Goal: Task Accomplishment & Management: Complete application form

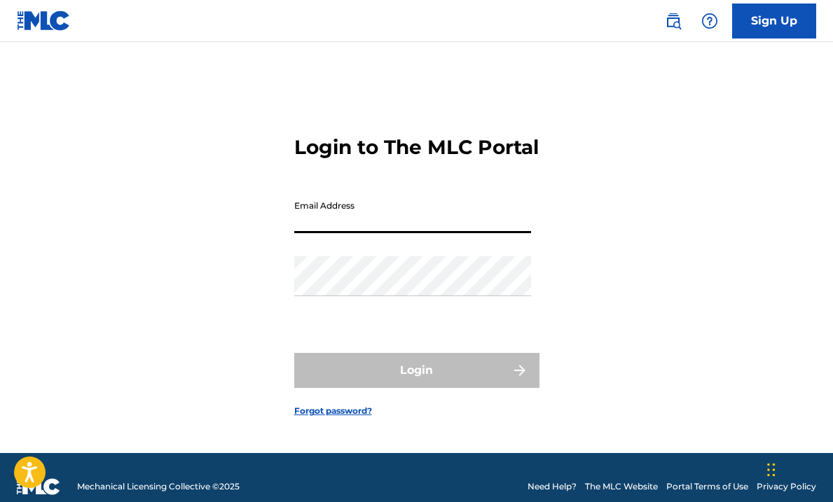
click at [365, 228] on input "Email Address" at bounding box center [412, 213] width 237 height 40
click at [442, 198] on form "Login to The MLC Portal Email Address Password Login Forgot password?" at bounding box center [416, 265] width 245 height 376
click at [774, 20] on link "Sign Up" at bounding box center [774, 21] width 84 height 35
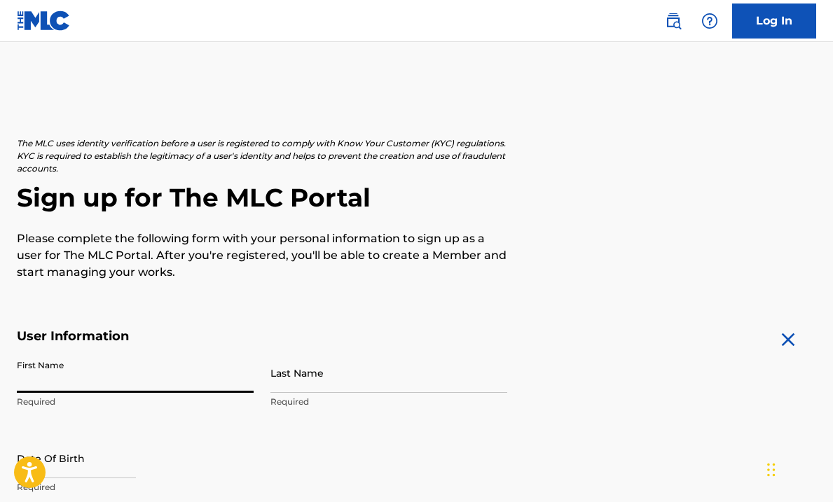
click at [133, 365] on input "First Name" at bounding box center [135, 373] width 237 height 40
type input "[PERSON_NAME]"
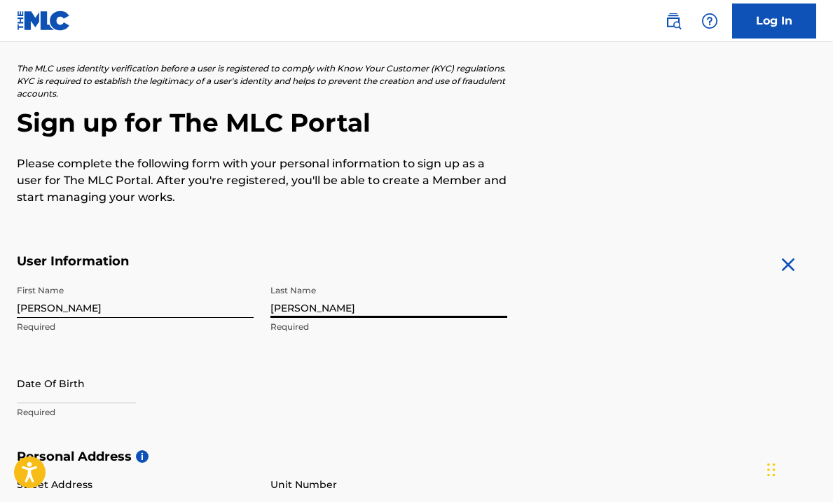
scroll to position [93, 0]
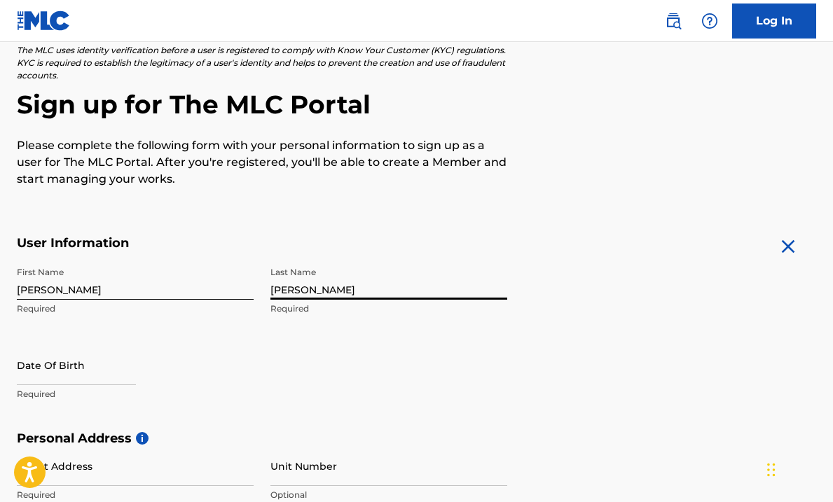
type input "[PERSON_NAME]"
select select "7"
select select "2025"
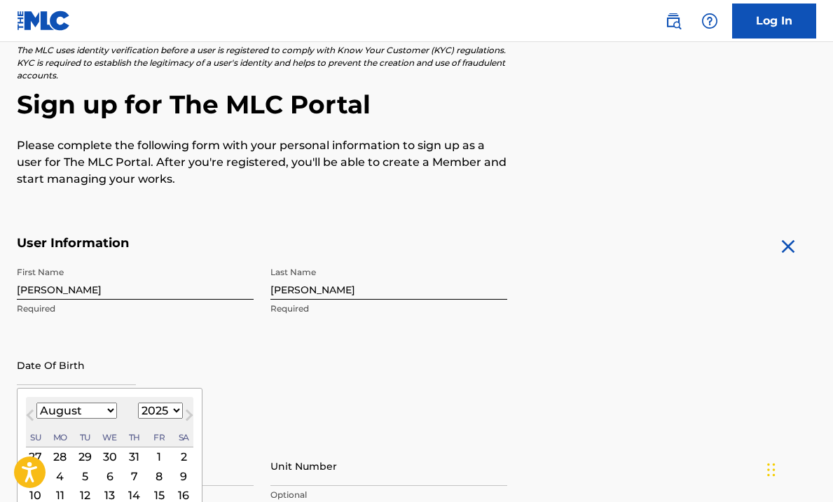
click at [75, 362] on input "text" at bounding box center [76, 365] width 119 height 40
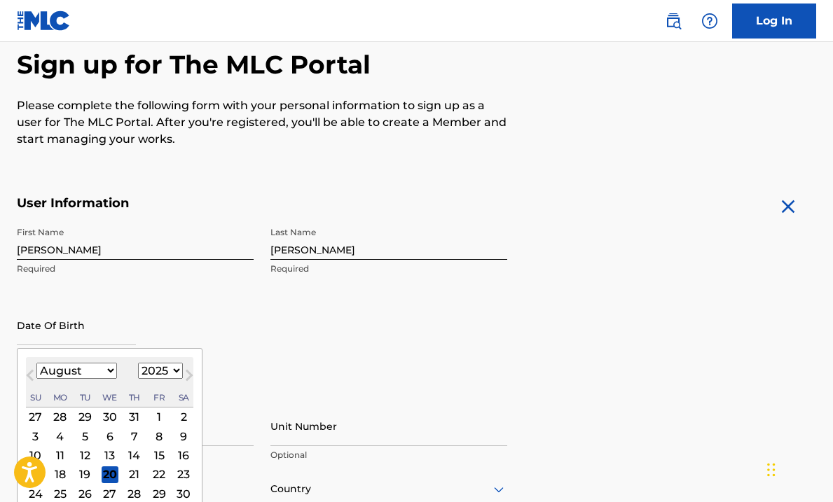
scroll to position [132, 0]
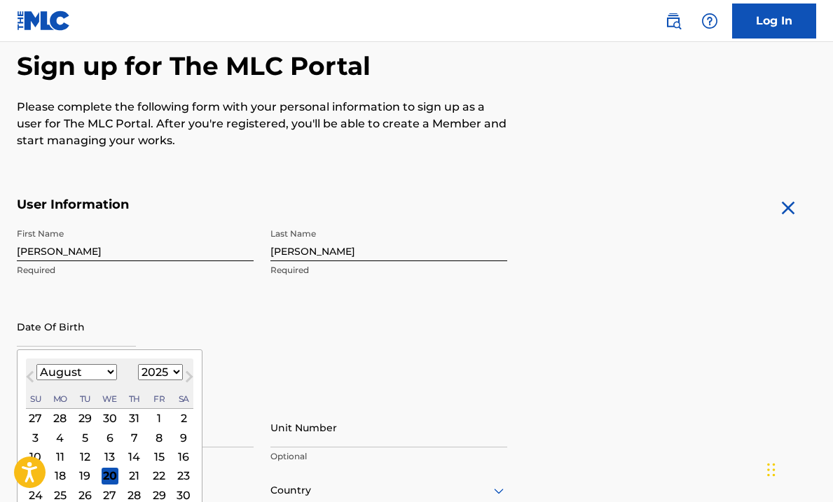
click at [100, 334] on input "text" at bounding box center [76, 327] width 119 height 40
type input "[DATE]"
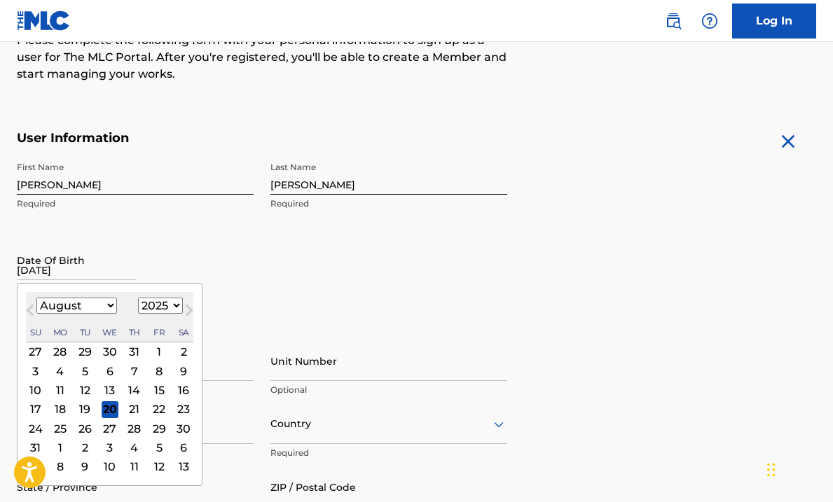
scroll to position [204, 0]
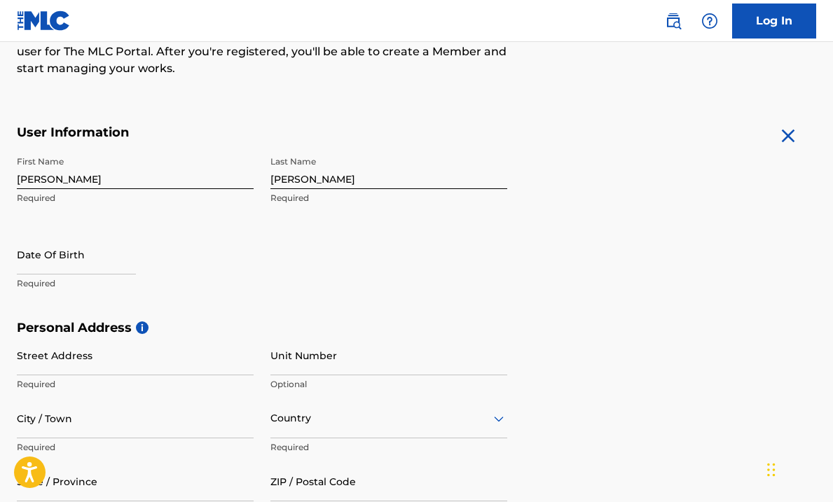
click at [255, 357] on div "Street Address Required Unit Number Optional City / Town Required Country Requi…" at bounding box center [262, 430] width 491 height 189
click at [78, 259] on input "text" at bounding box center [76, 255] width 119 height 40
select select "7"
select select "2025"
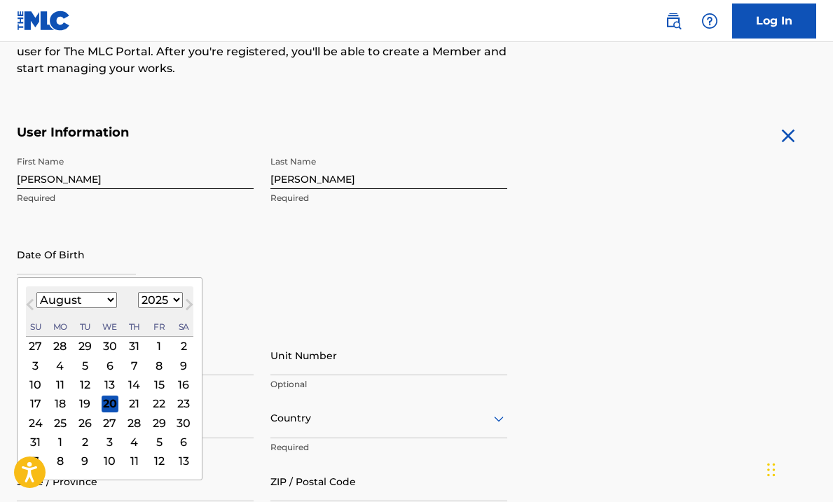
type input "[DATE]"
click at [170, 298] on select "1899 1900 1901 1902 1903 1904 1905 1906 1907 1908 1909 1910 1911 1912 1913 1914…" at bounding box center [160, 300] width 45 height 16
select select "1971"
click at [138, 292] on select "1899 1900 1901 1902 1903 1904 1905 1906 1907 1908 1909 1910 1911 1912 1913 1914…" at bounding box center [160, 300] width 45 height 16
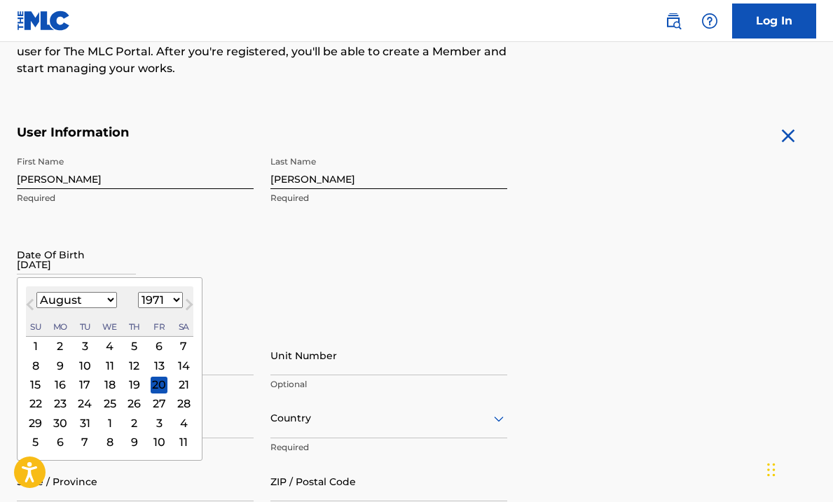
click at [109, 301] on select "January February March April May June July August September October November De…" at bounding box center [76, 300] width 81 height 16
select select "0"
click at [36, 292] on select "January February March April May June July August September October November De…" at bounding box center [76, 300] width 81 height 16
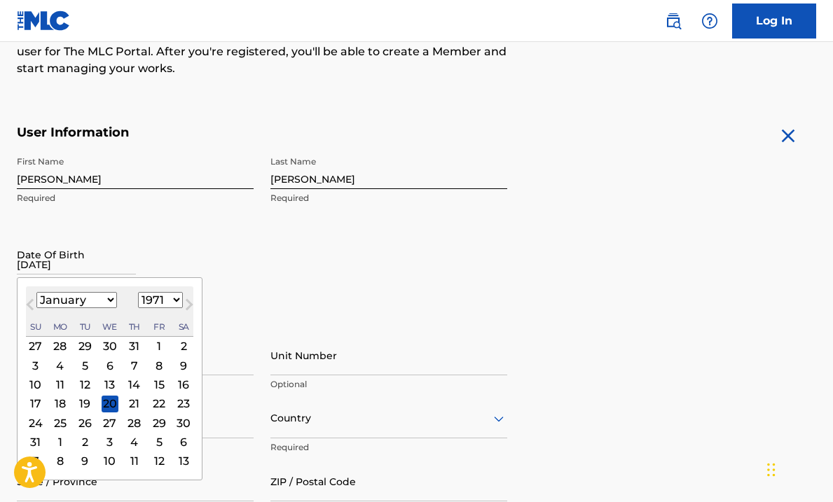
click at [58, 364] on div "4" at bounding box center [60, 365] width 17 height 17
type input "[DATE]"
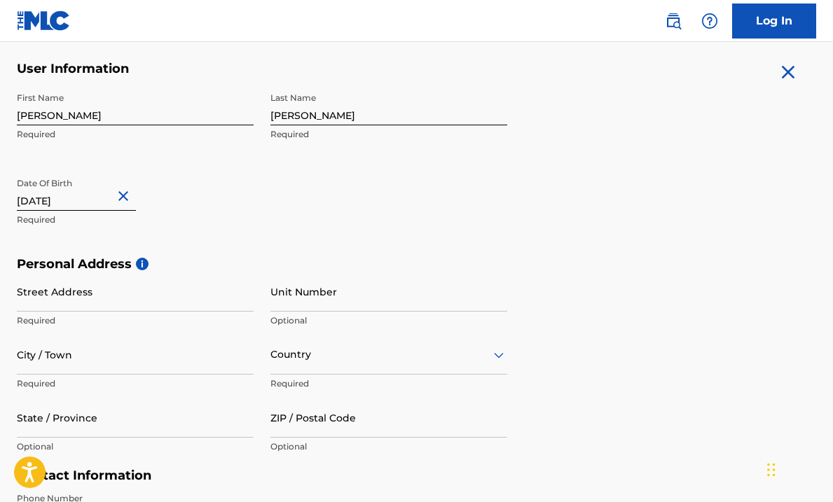
scroll to position [280, 0]
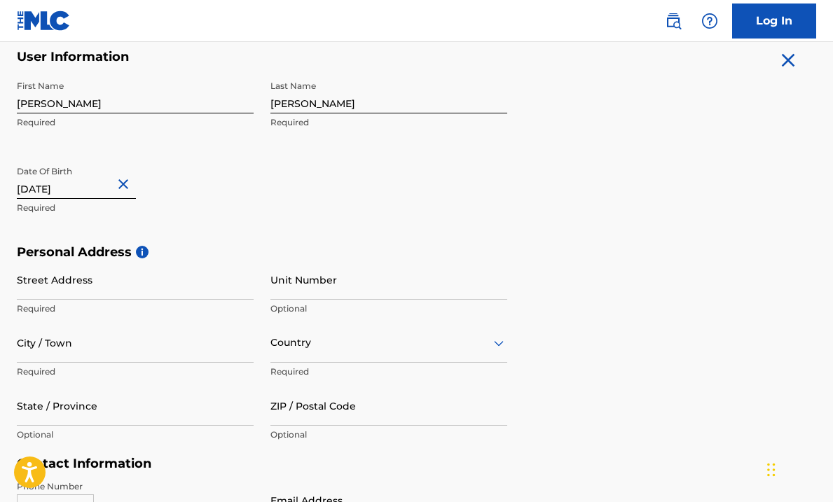
click at [182, 287] on input "Street Address" at bounding box center [135, 280] width 237 height 40
type input "[STREET_ADDRESS]"
type input "Box 4164"
type input "[PERSON_NAME]"
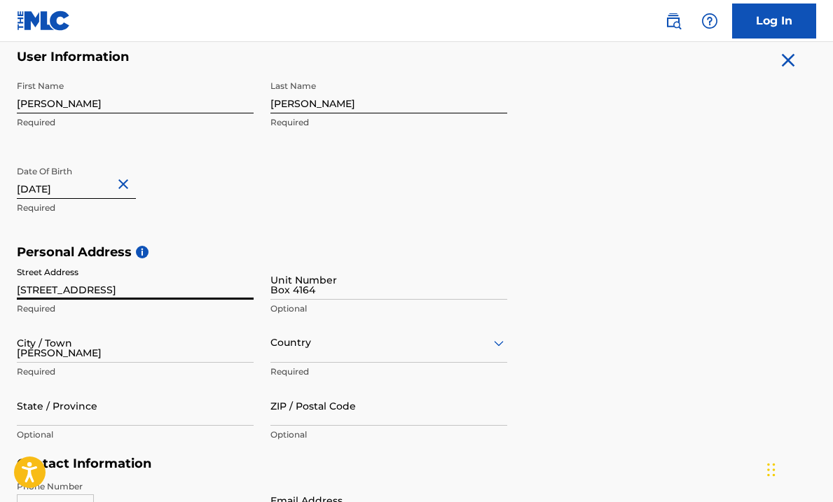
type input "[GEOGRAPHIC_DATA]"
type input "PA"
type input "18229"
type input "1"
type input "917"
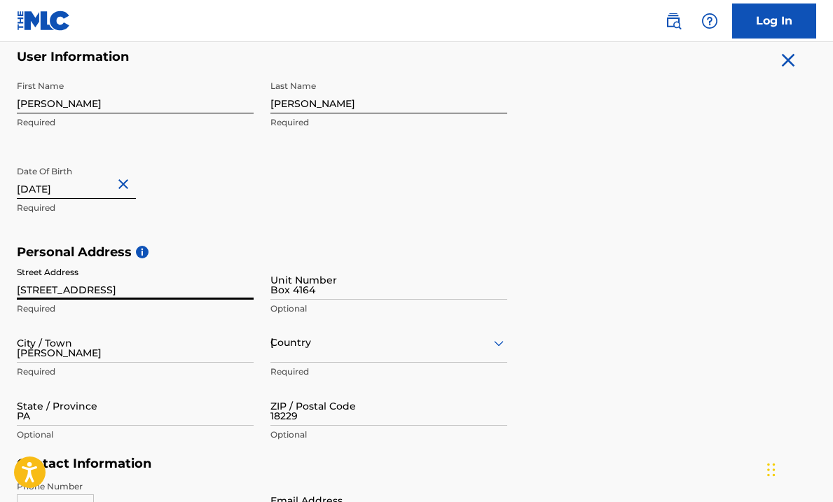
type input "5010338"
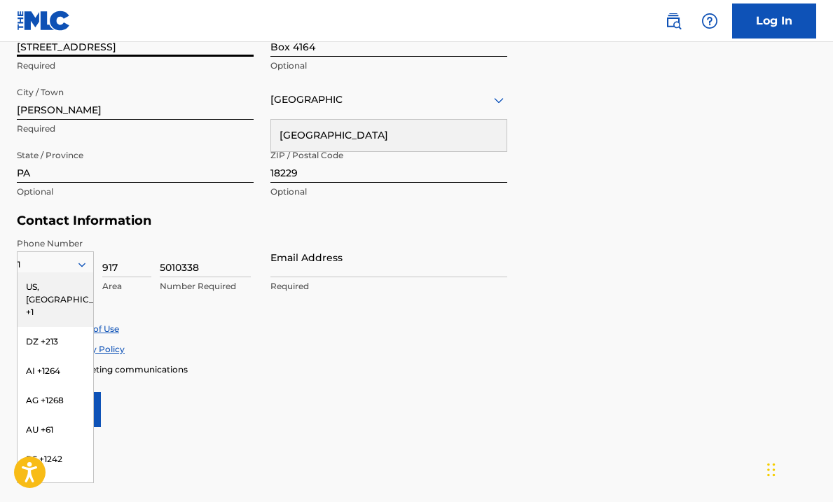
scroll to position [530, 0]
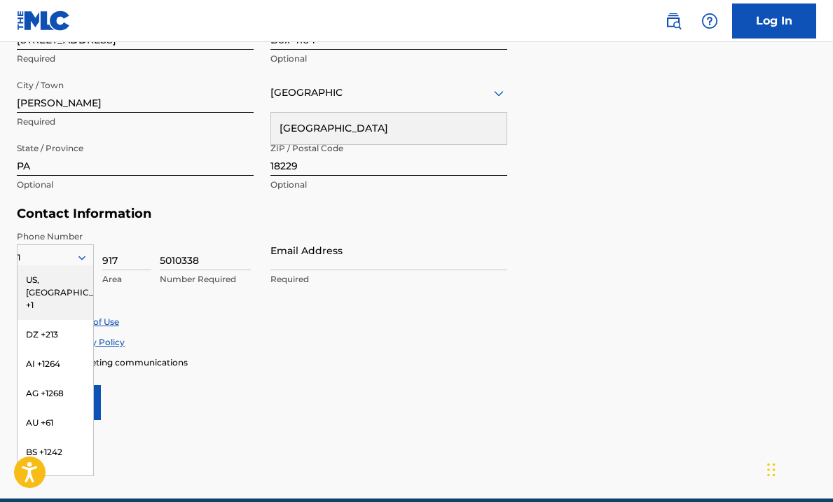
click at [326, 378] on form "User Information First Name [PERSON_NAME] Required Last Name [PERSON_NAME] Requ…" at bounding box center [417, 110] width 800 height 622
click at [66, 284] on div "US, [GEOGRAPHIC_DATA] +1" at bounding box center [56, 293] width 76 height 55
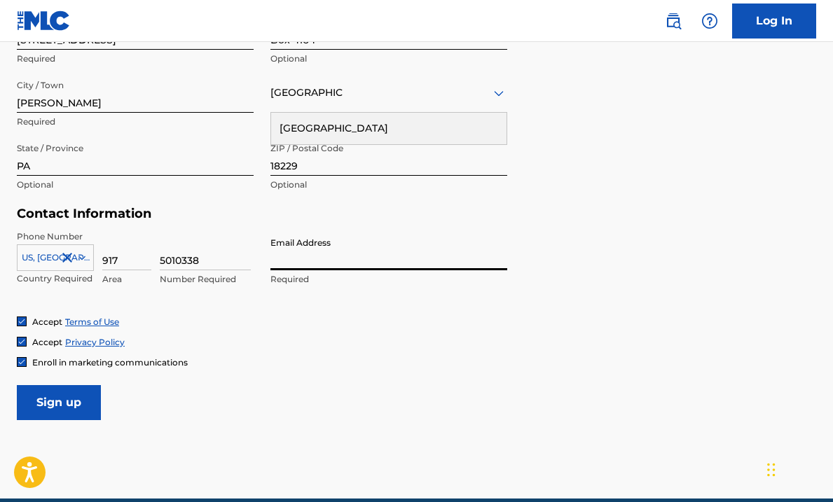
click at [286, 260] on input "Email Address" at bounding box center [389, 251] width 237 height 40
type input "[EMAIL_ADDRESS][DOMAIN_NAME]"
type input "1"
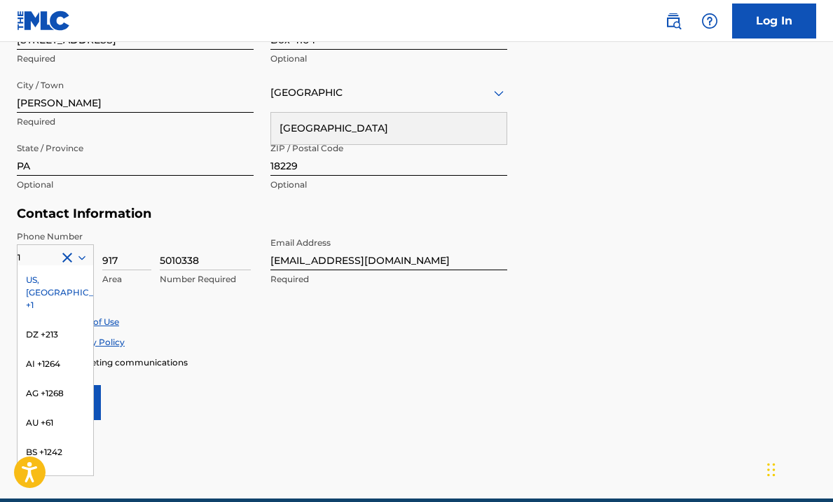
click at [283, 336] on div "Accept Privacy Policy" at bounding box center [417, 342] width 800 height 12
click at [69, 273] on div "US, [GEOGRAPHIC_DATA] +1" at bounding box center [56, 293] width 76 height 55
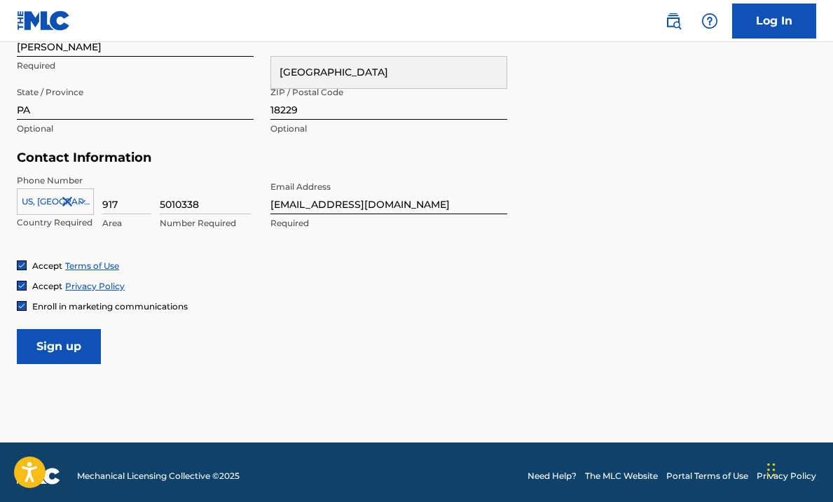
scroll to position [589, 0]
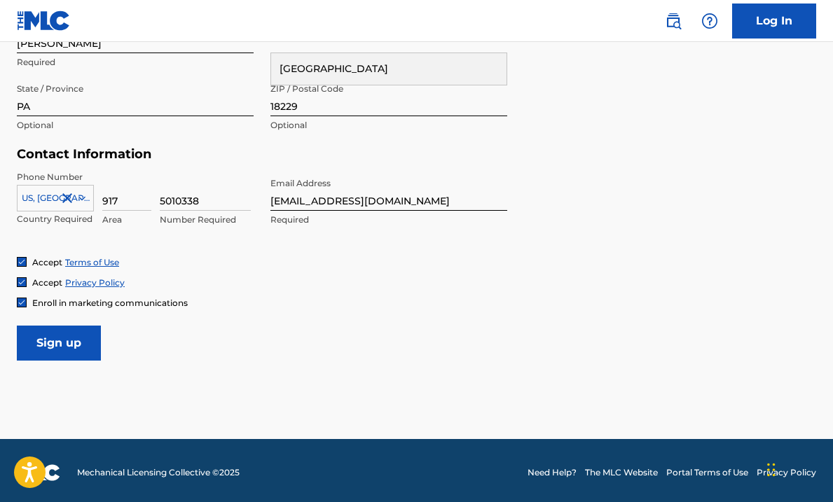
click at [76, 342] on input "Sign up" at bounding box center [59, 343] width 84 height 35
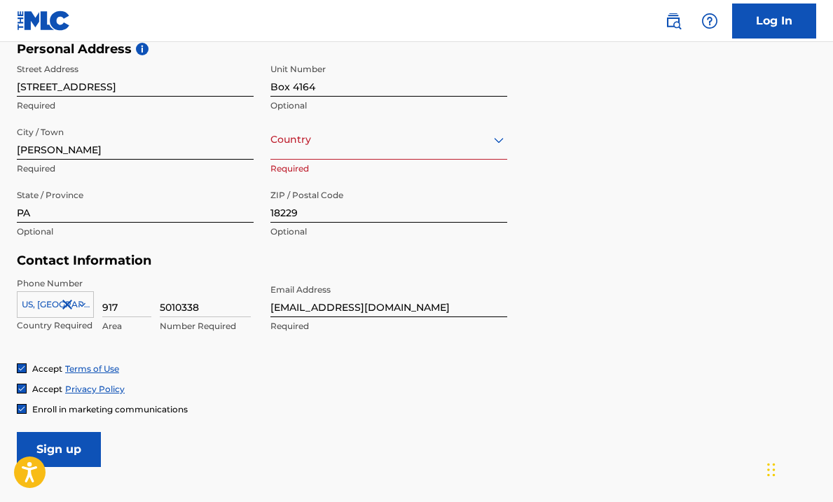
scroll to position [466, 0]
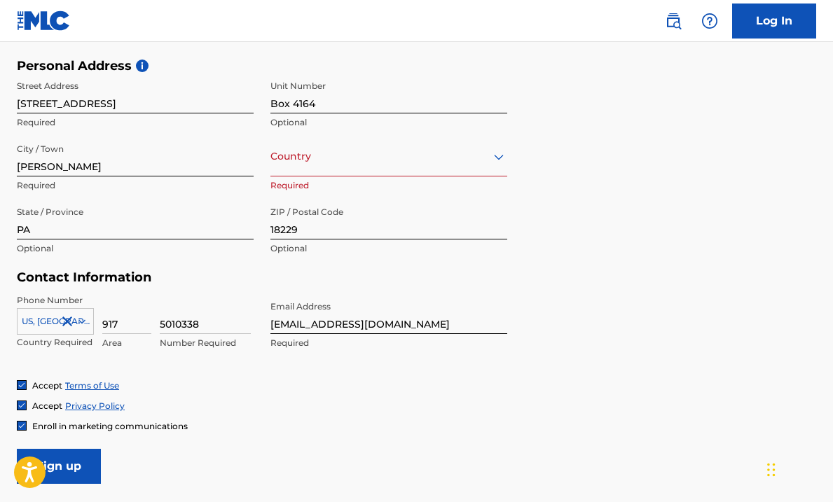
click at [452, 167] on div "Country" at bounding box center [389, 157] width 237 height 40
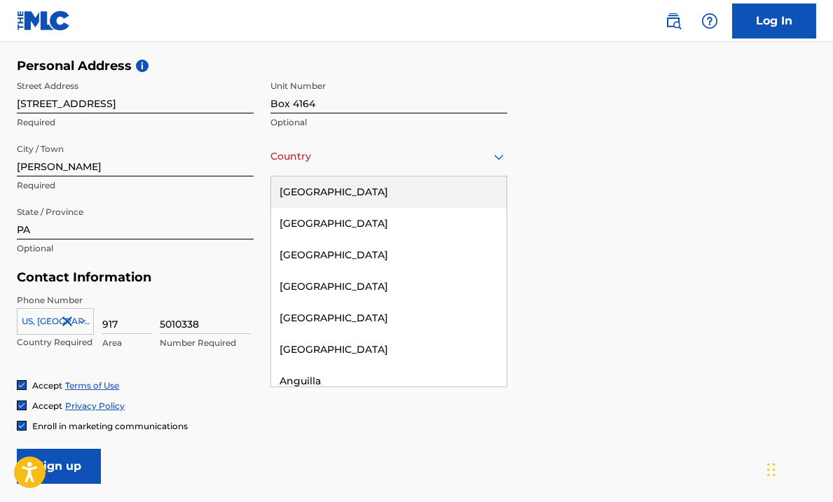
click at [451, 189] on div "[GEOGRAPHIC_DATA]" at bounding box center [388, 193] width 235 height 32
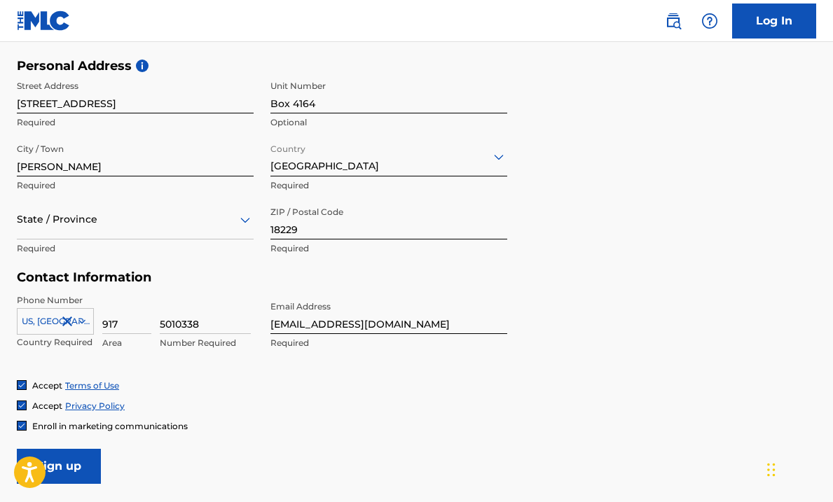
click at [76, 454] on input "Sign up" at bounding box center [59, 466] width 84 height 35
click at [111, 224] on div at bounding box center [135, 220] width 237 height 18
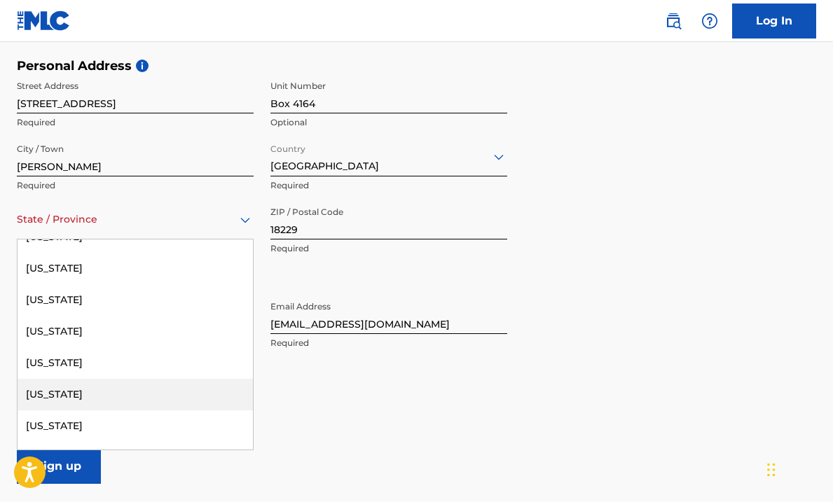
scroll to position [1236, 0]
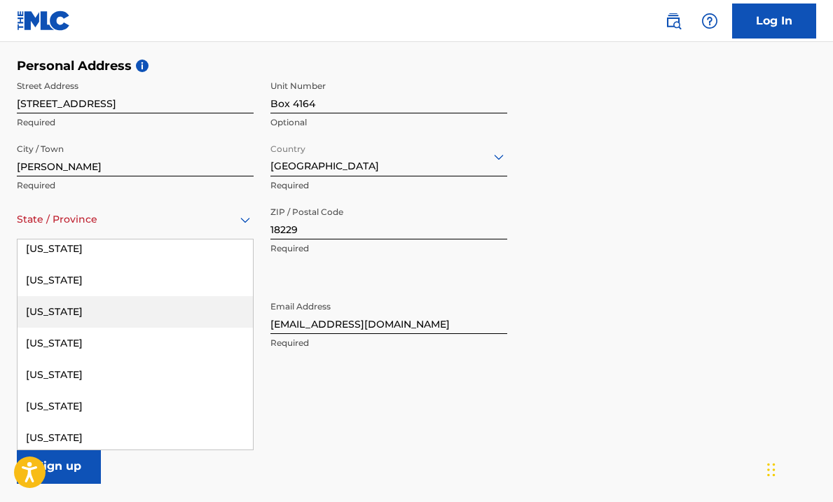
click at [128, 317] on div "[US_STATE]" at bounding box center [135, 312] width 235 height 32
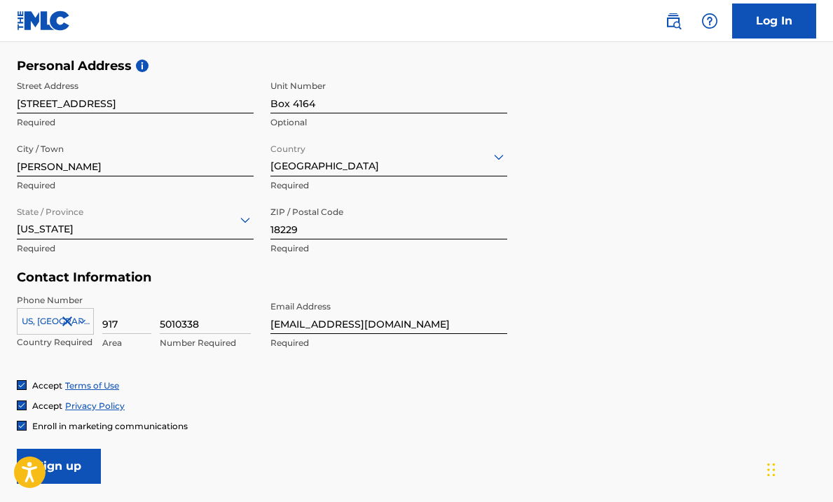
click at [83, 459] on input "Sign up" at bounding box center [59, 466] width 84 height 35
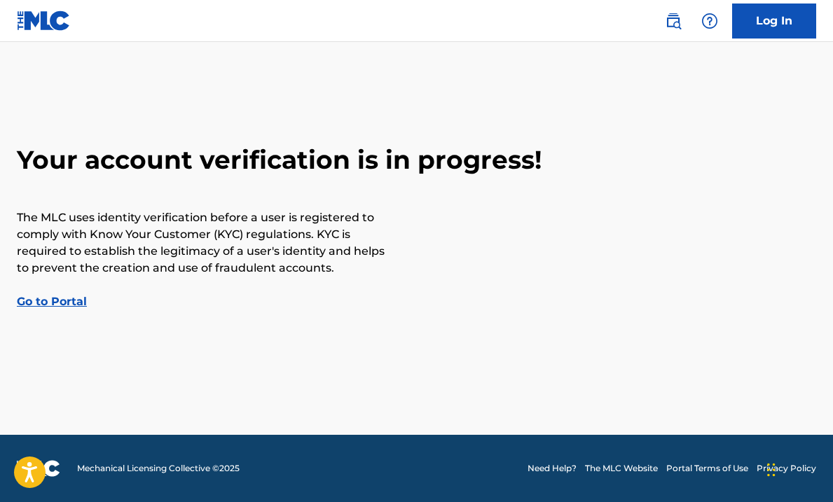
click at [60, 303] on link "Go to Portal" at bounding box center [52, 301] width 70 height 13
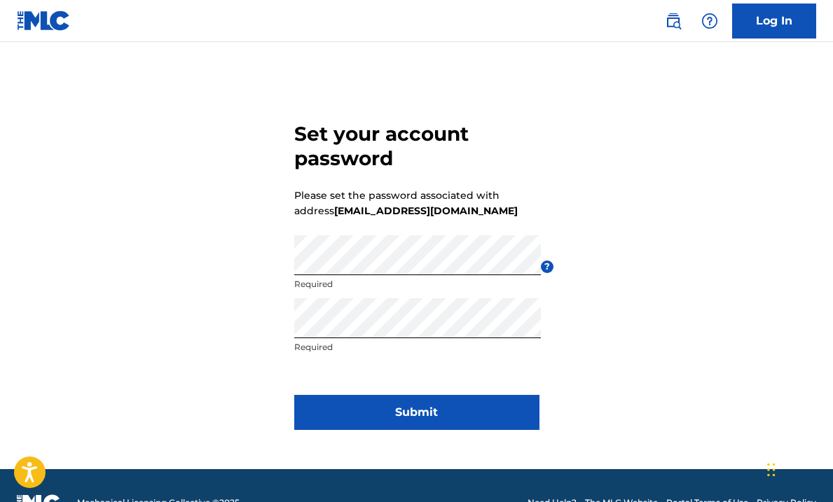
click at [439, 418] on button "Submit" at bounding box center [416, 412] width 245 height 35
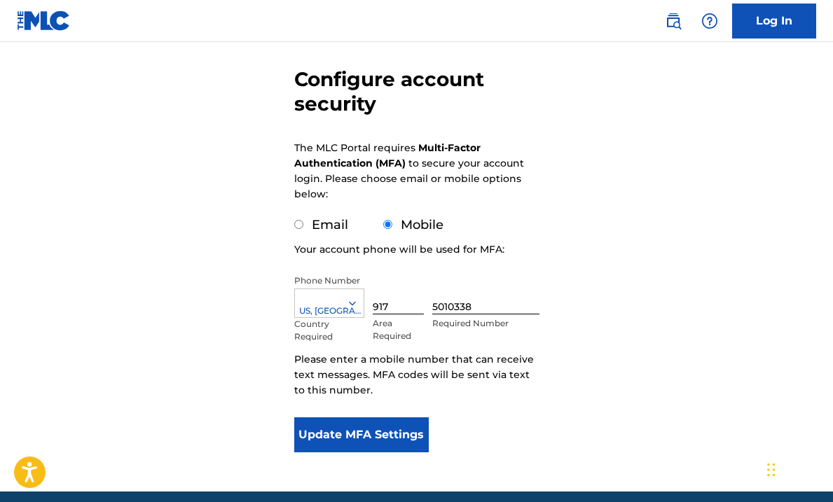
scroll to position [118, 0]
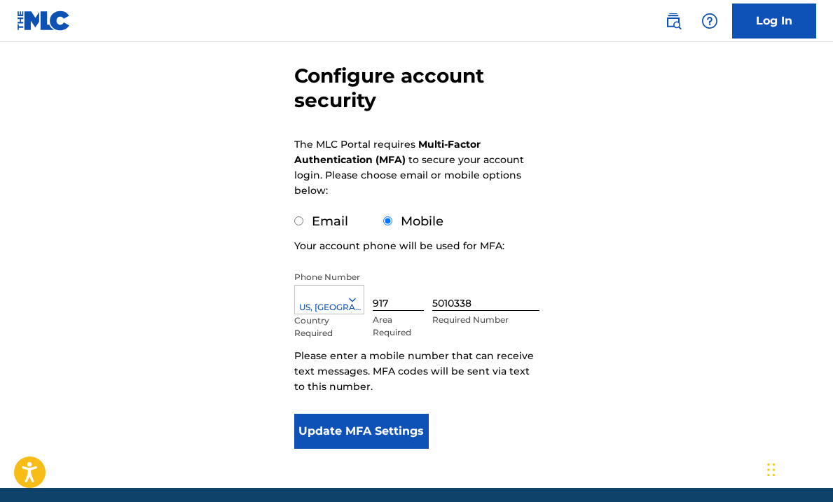
click at [367, 429] on button "Update MFA Settings" at bounding box center [361, 431] width 135 height 35
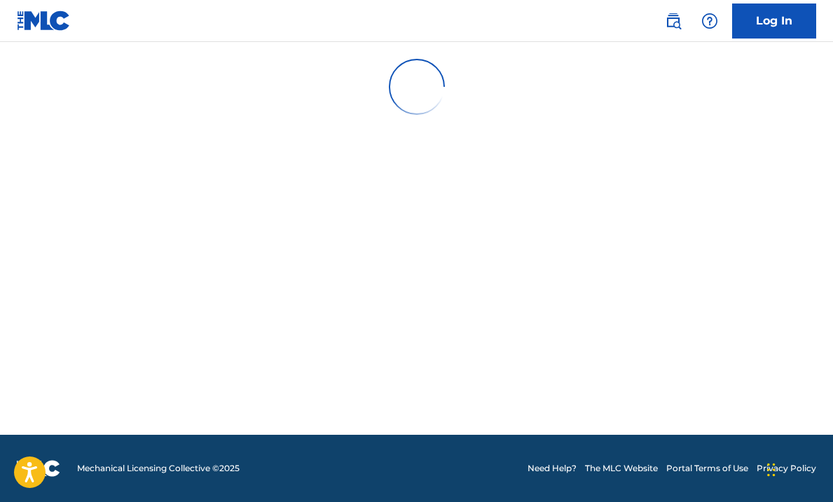
scroll to position [0, 0]
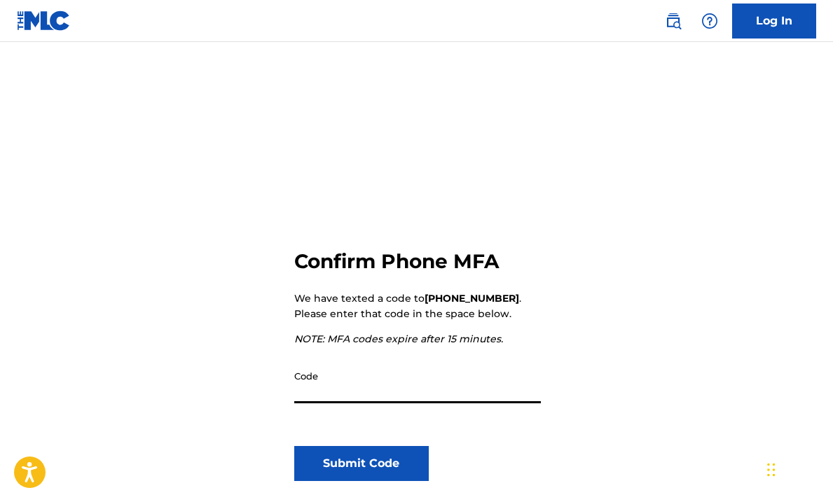
click at [341, 399] on input "Code" at bounding box center [417, 384] width 247 height 40
type input "426845"
click at [341, 479] on button "Submit Code" at bounding box center [361, 463] width 135 height 35
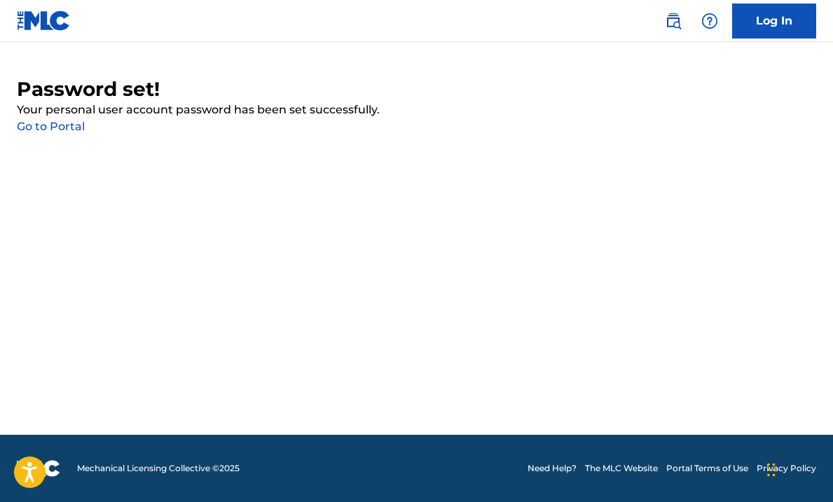
click at [67, 130] on link "Go to Portal" at bounding box center [51, 126] width 68 height 13
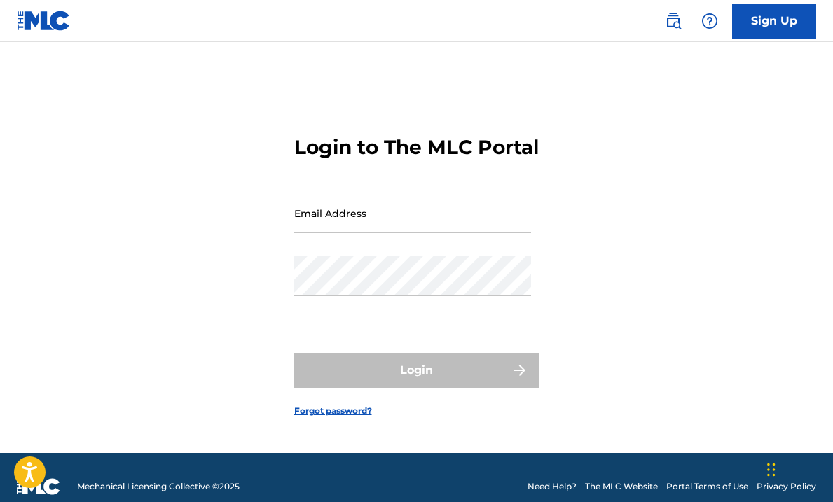
click at [374, 229] on input "Email Address" at bounding box center [412, 213] width 237 height 40
click at [389, 233] on input "Email Address" at bounding box center [412, 213] width 237 height 40
type input "[EMAIL_ADDRESS][DOMAIN_NAME]"
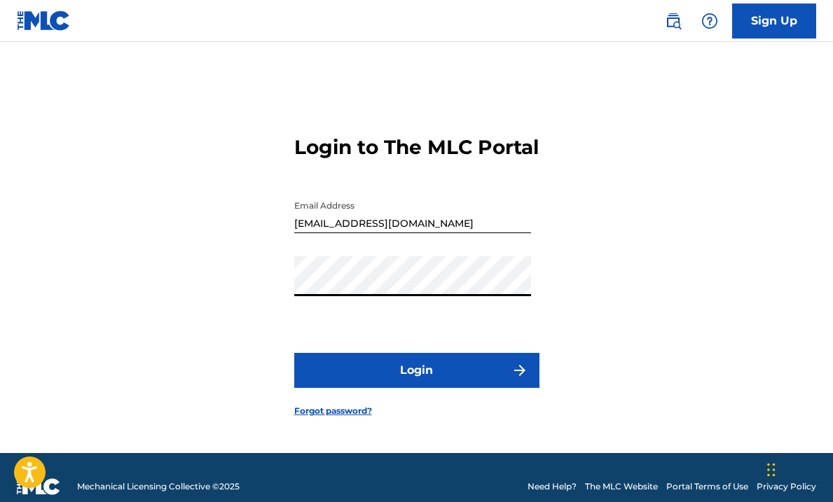
click at [383, 369] on button "Login" at bounding box center [416, 370] width 245 height 35
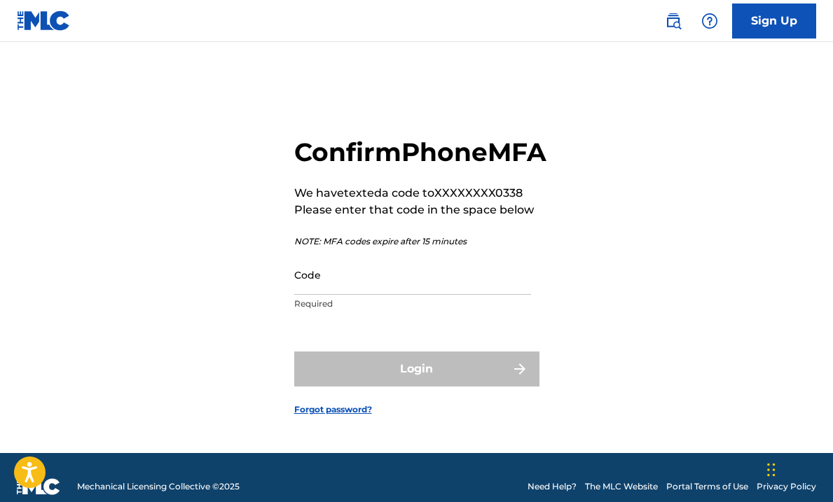
click at [334, 295] on input "Code" at bounding box center [412, 275] width 237 height 40
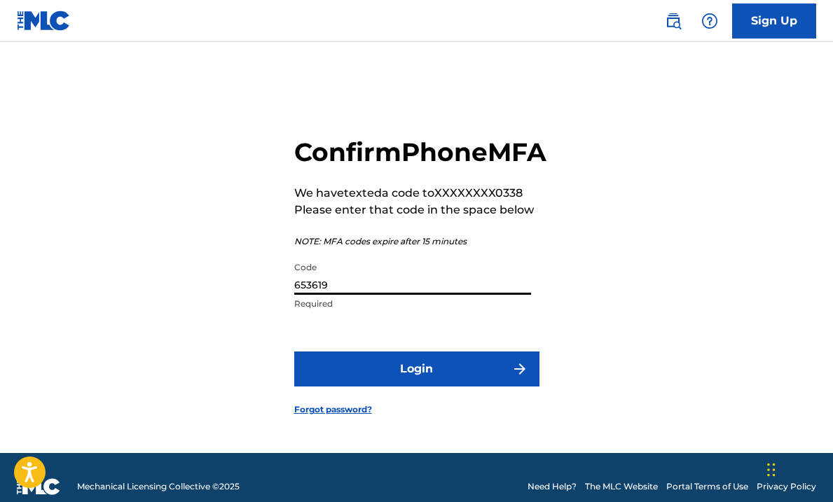
type input "653619"
click at [379, 387] on button "Login" at bounding box center [416, 369] width 245 height 35
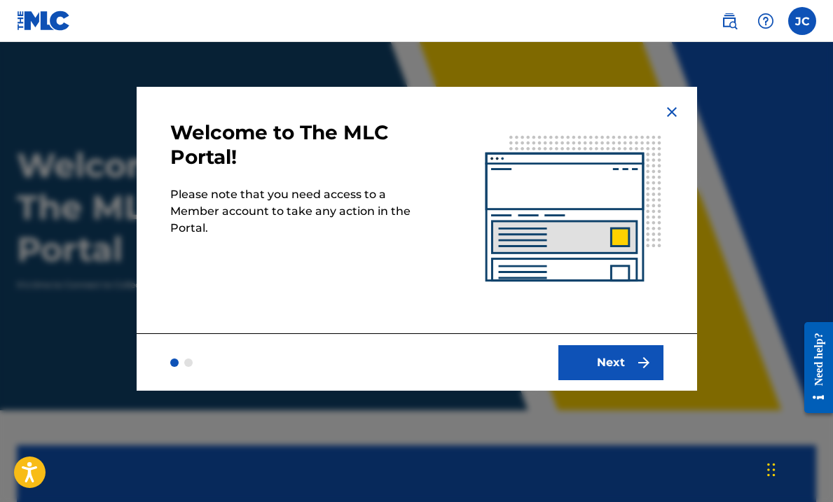
click at [610, 364] on button "Next" at bounding box center [611, 362] width 105 height 35
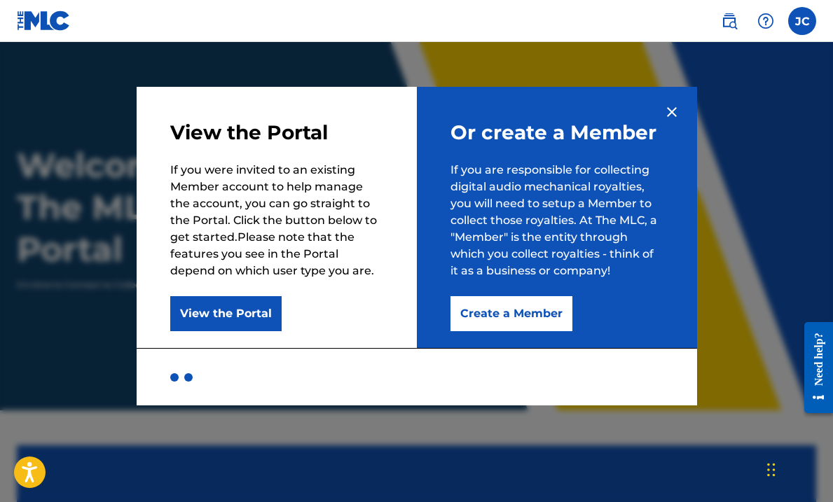
click at [545, 310] on button "Create a Member" at bounding box center [512, 313] width 122 height 35
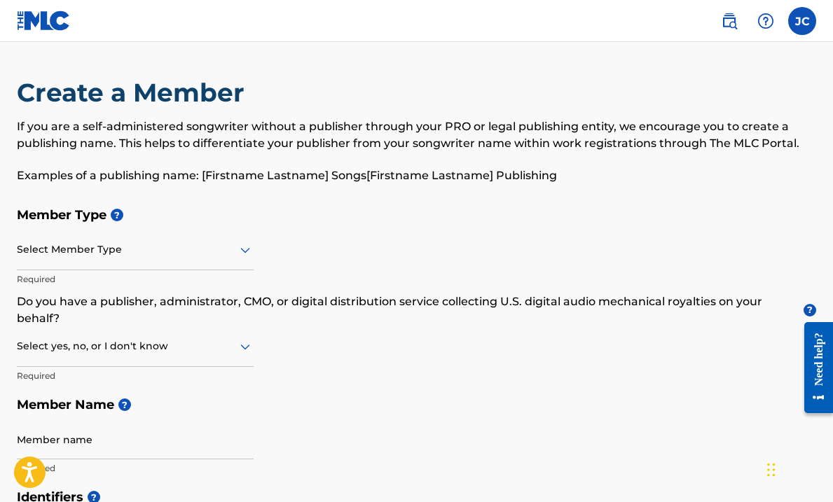
click at [190, 261] on div "Select Member Type" at bounding box center [135, 251] width 237 height 40
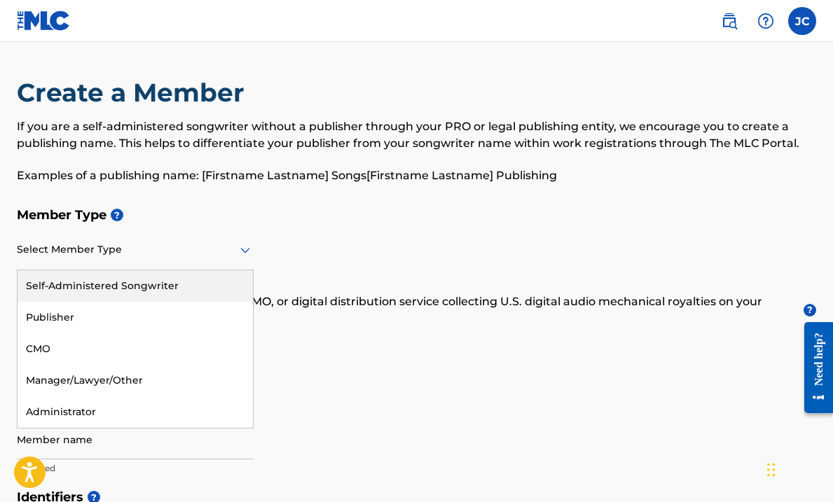
click at [182, 285] on div "Self-Administered Songwriter" at bounding box center [135, 287] width 235 height 32
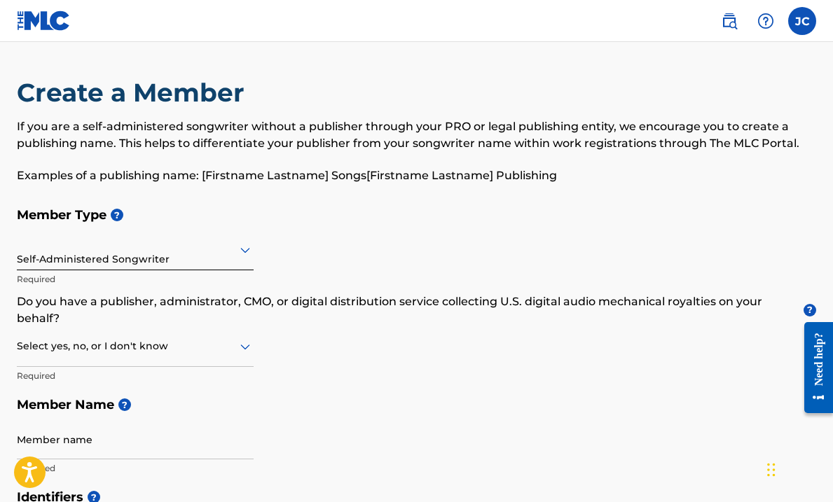
click at [244, 351] on icon at bounding box center [245, 346] width 17 height 17
click at [202, 441] on div "I don't know" at bounding box center [135, 446] width 235 height 32
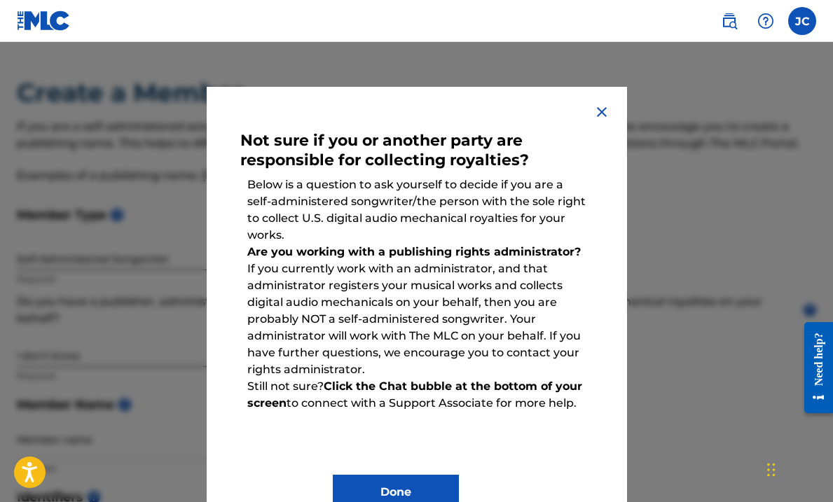
scroll to position [41, 0]
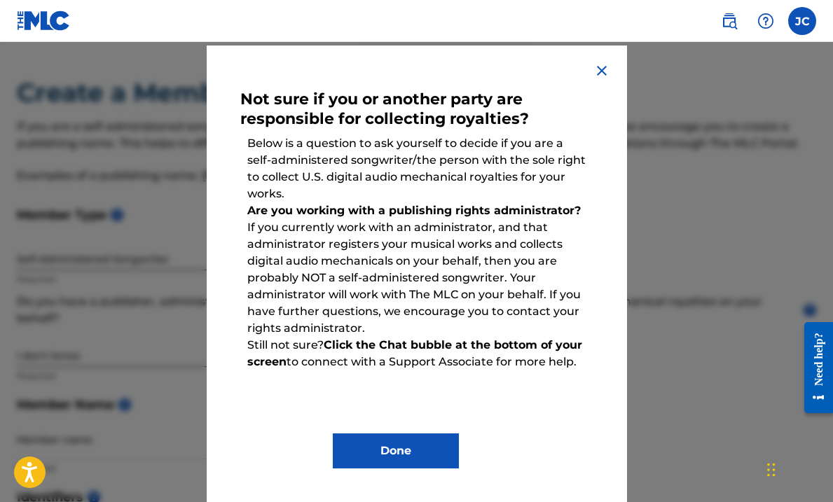
click at [355, 450] on button "Done" at bounding box center [396, 451] width 126 height 35
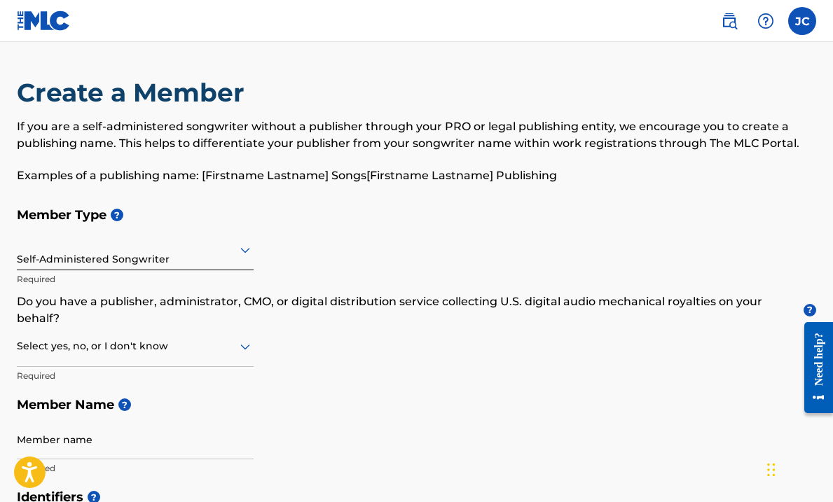
click at [211, 353] on div at bounding box center [135, 347] width 237 height 18
click at [189, 407] on div "No" at bounding box center [135, 415] width 235 height 32
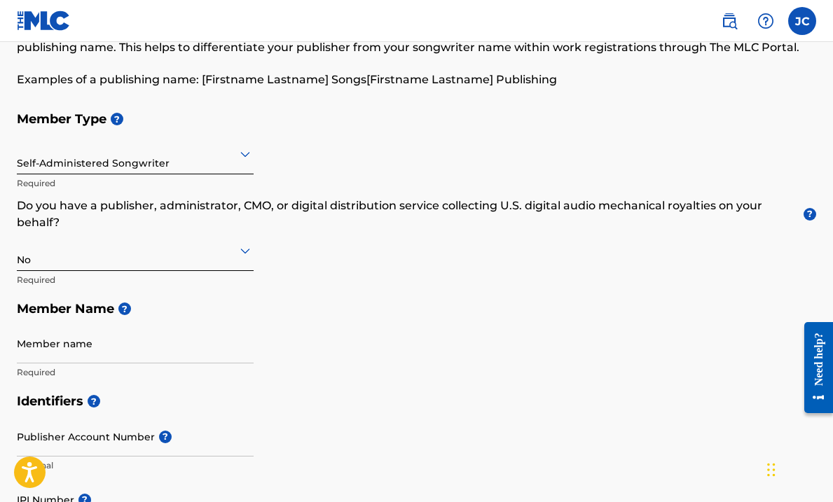
scroll to position [107, 0]
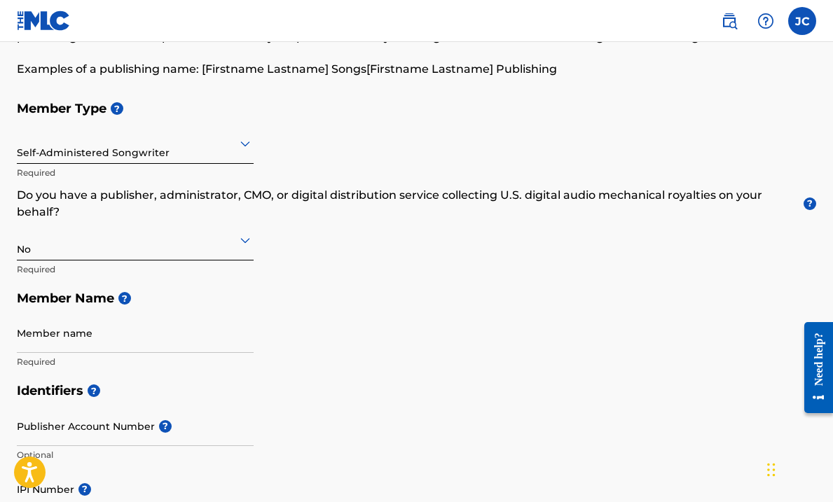
click at [132, 350] on input "Member name" at bounding box center [135, 333] width 237 height 40
click at [184, 345] on input "Member name" at bounding box center [135, 333] width 237 height 40
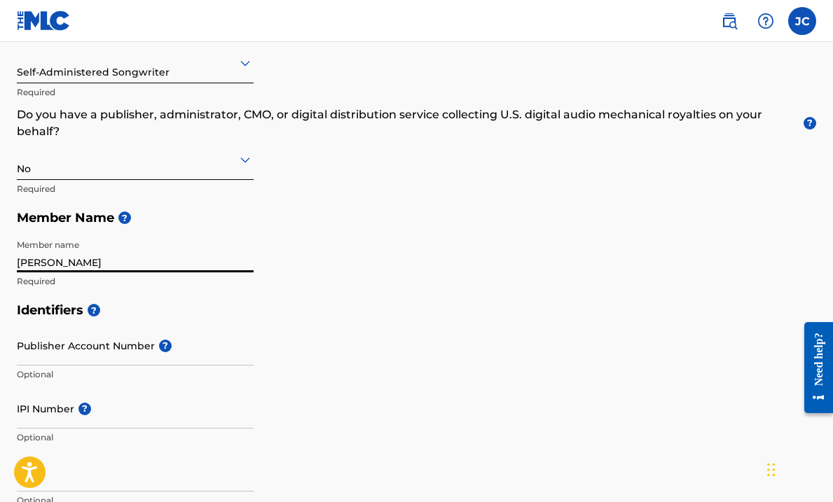
scroll to position [203, 0]
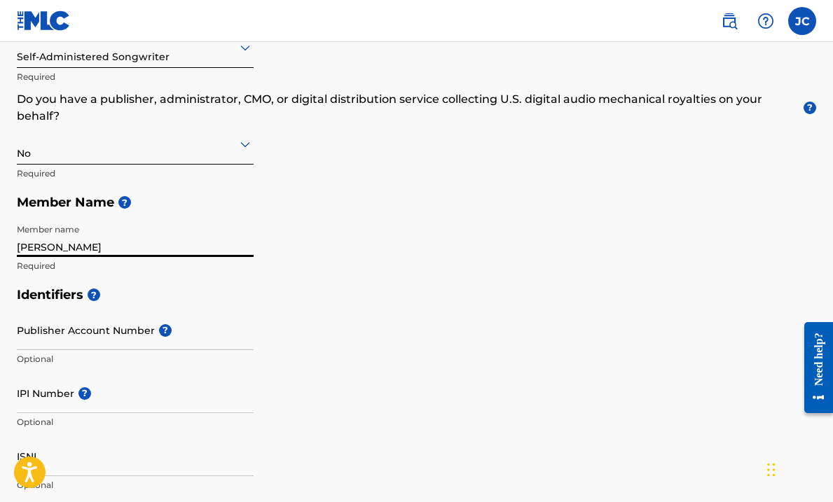
type input "Jessica Corbin"
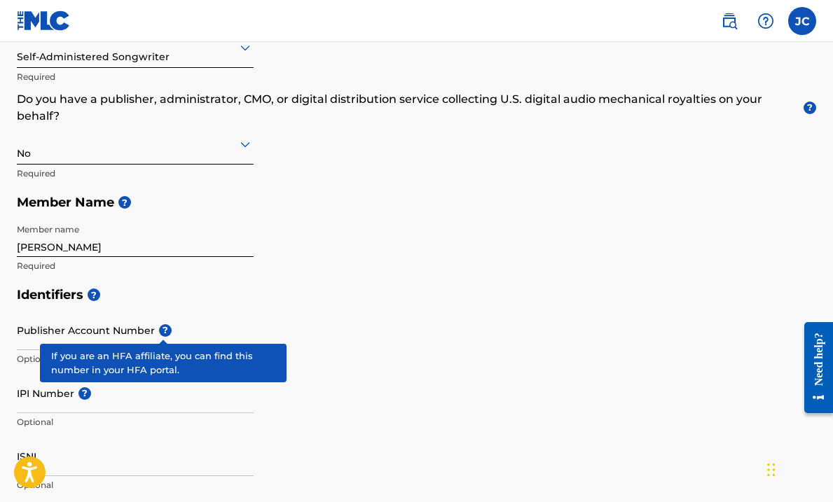
click at [160, 329] on span "?" at bounding box center [165, 330] width 13 height 13
click at [160, 329] on input "Publisher Account Number ?" at bounding box center [135, 330] width 237 height 40
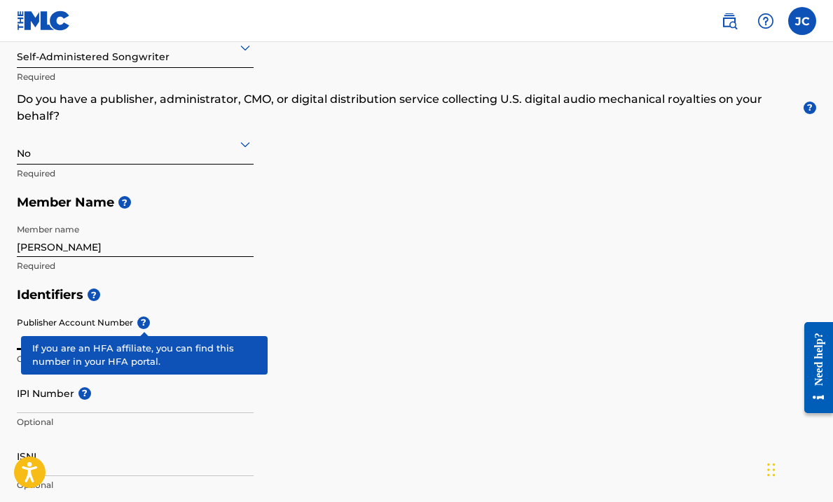
click at [142, 322] on div "Publisher Account Number ? Optional" at bounding box center [135, 341] width 237 height 63
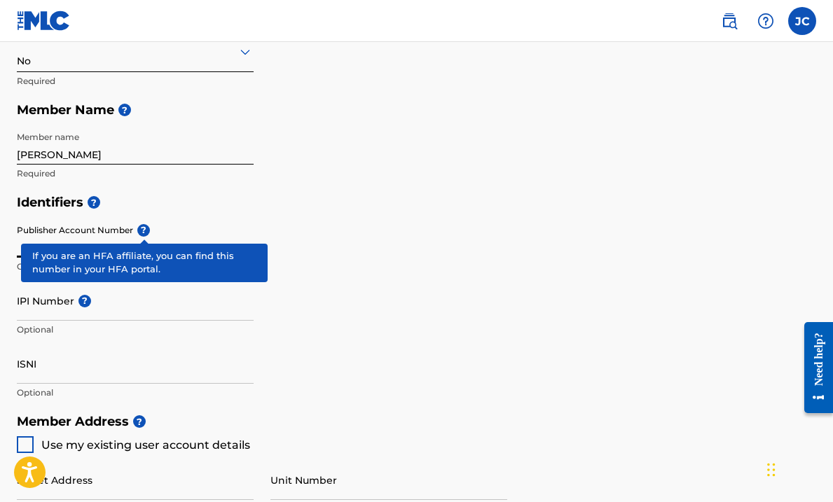
scroll to position [306, 0]
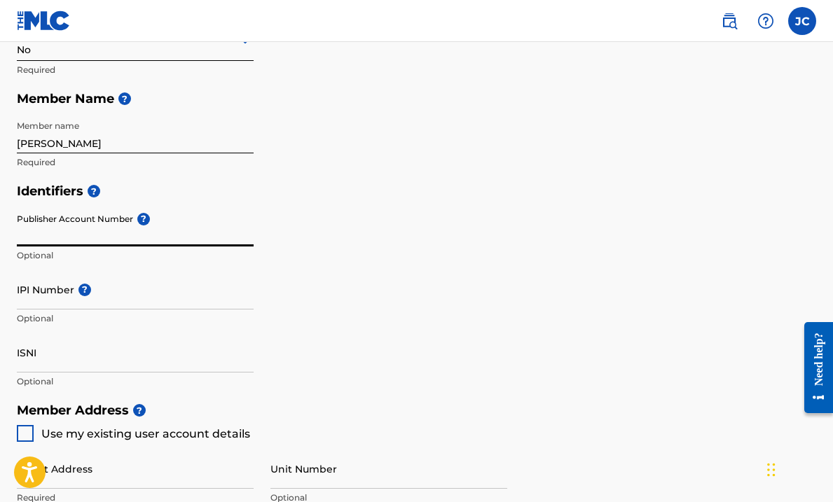
click at [59, 352] on input "ISNI" at bounding box center [135, 353] width 237 height 40
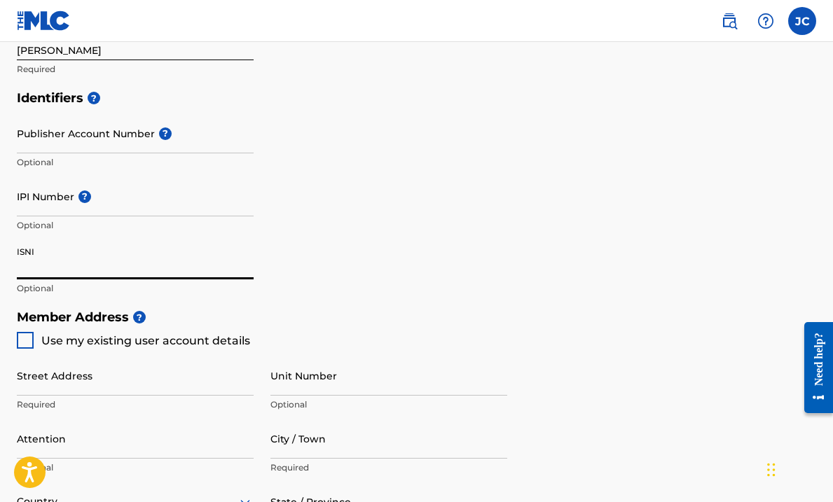
scroll to position [404, 0]
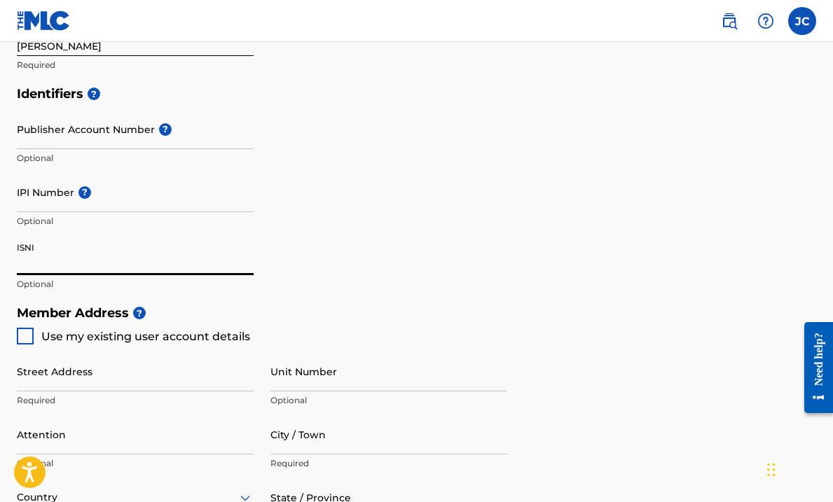
click at [24, 339] on div at bounding box center [25, 336] width 17 height 17
type input "[STREET_ADDRESS]"
type input "[PERSON_NAME]"
type input "18229"
type input "917"
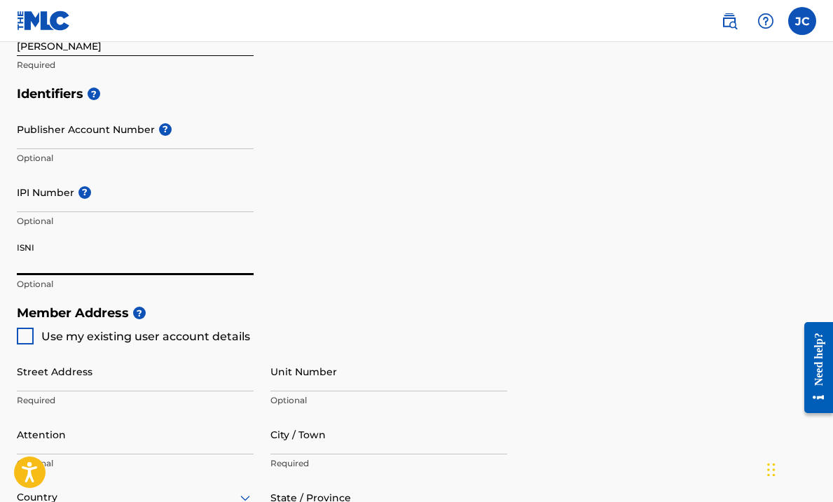
type input "5010338"
type input "[EMAIL_ADDRESS][DOMAIN_NAME]"
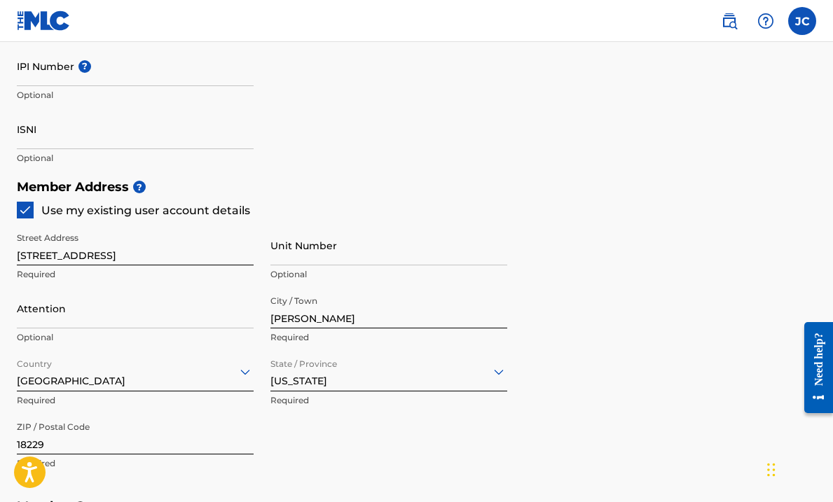
scroll to position [531, 0]
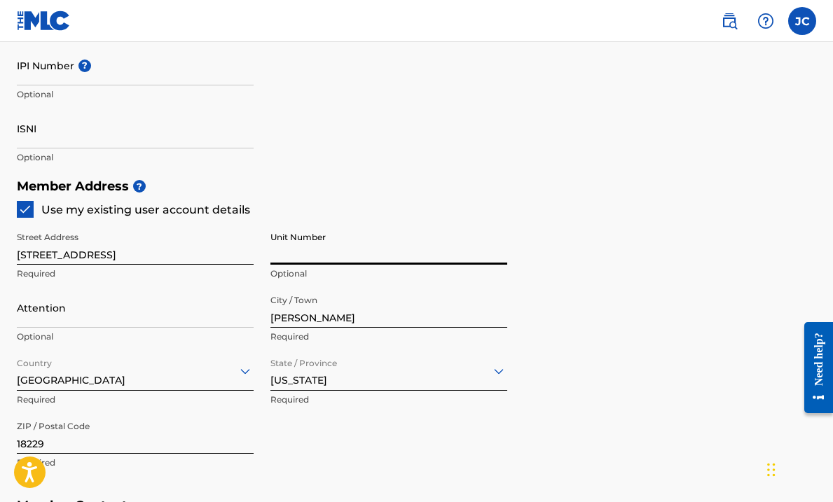
click at [287, 259] on input "Unit Number" at bounding box center [389, 245] width 237 height 40
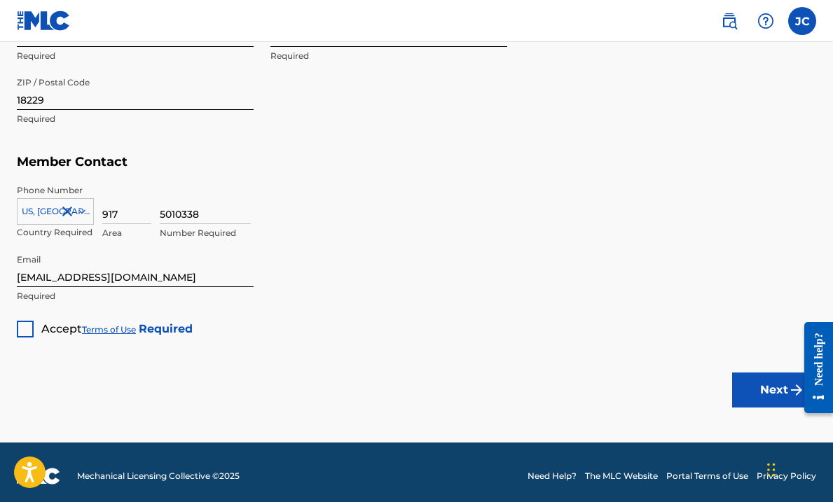
scroll to position [882, 0]
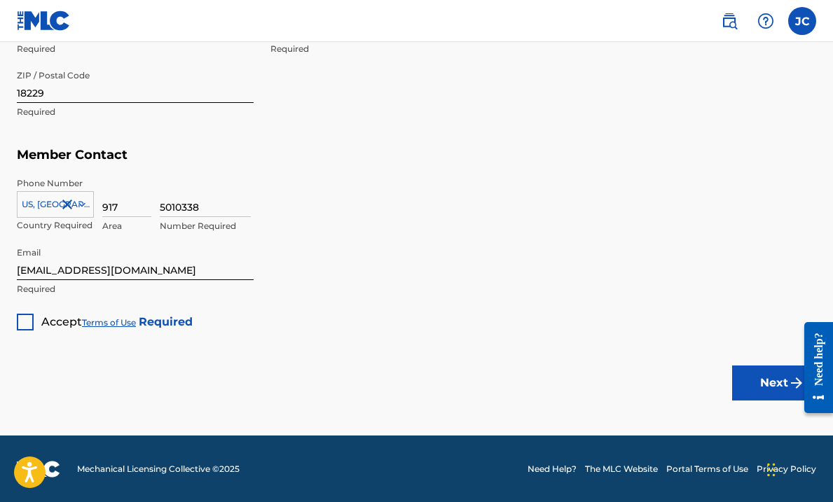
type input "4164"
click at [26, 315] on div at bounding box center [25, 322] width 17 height 17
drag, startPoint x: 0, startPoint y: 74, endPoint x: 792, endPoint y: 385, distance: 850.8
click at [792, 385] on img "submit" at bounding box center [796, 383] width 17 height 17
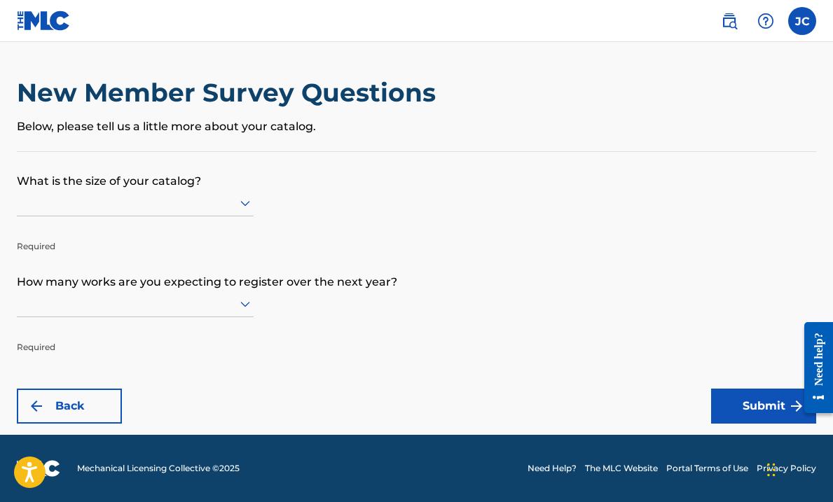
click at [247, 201] on icon at bounding box center [245, 204] width 10 height 6
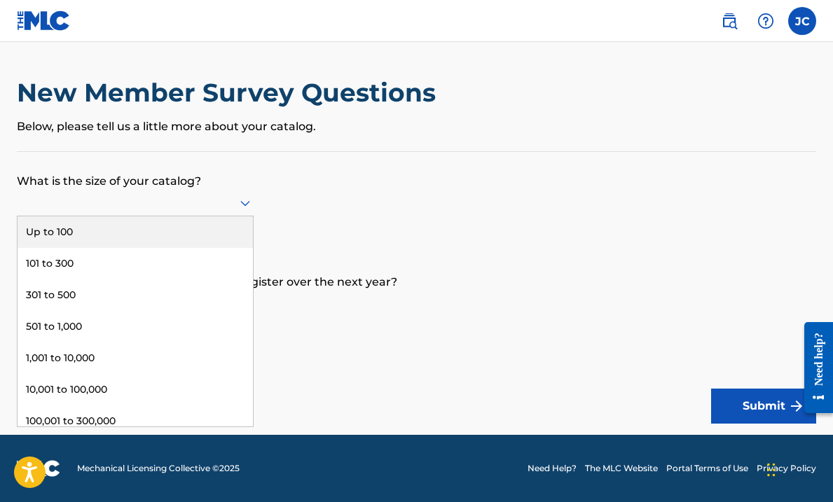
click at [221, 233] on div "Up to 100" at bounding box center [135, 233] width 235 height 32
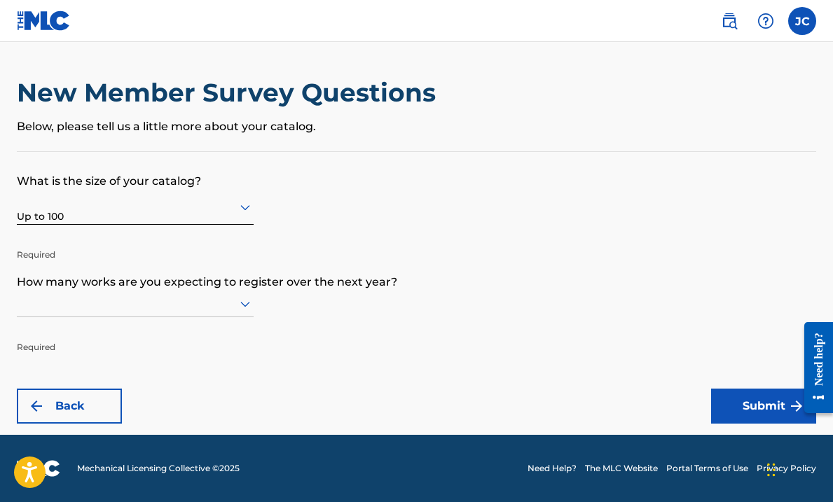
click at [238, 303] on icon at bounding box center [245, 304] width 17 height 17
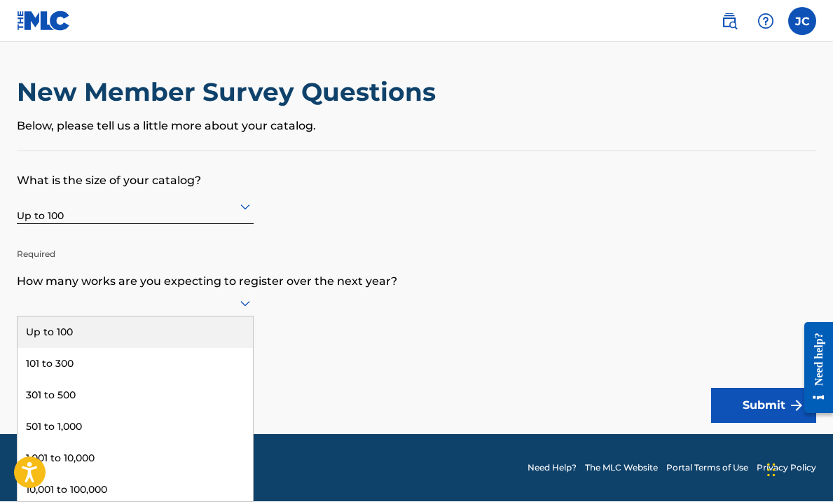
click at [224, 326] on div "Up to 100" at bounding box center [135, 333] width 235 height 32
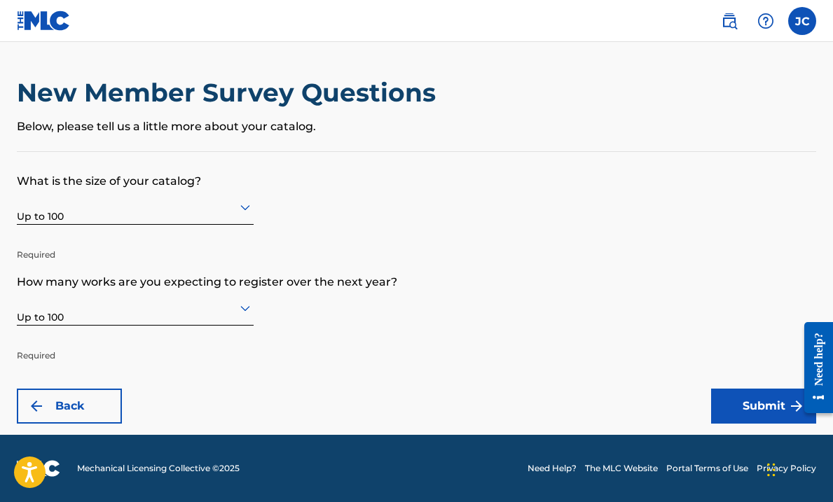
scroll to position [0, 0]
click at [742, 404] on button "Submit" at bounding box center [763, 406] width 105 height 35
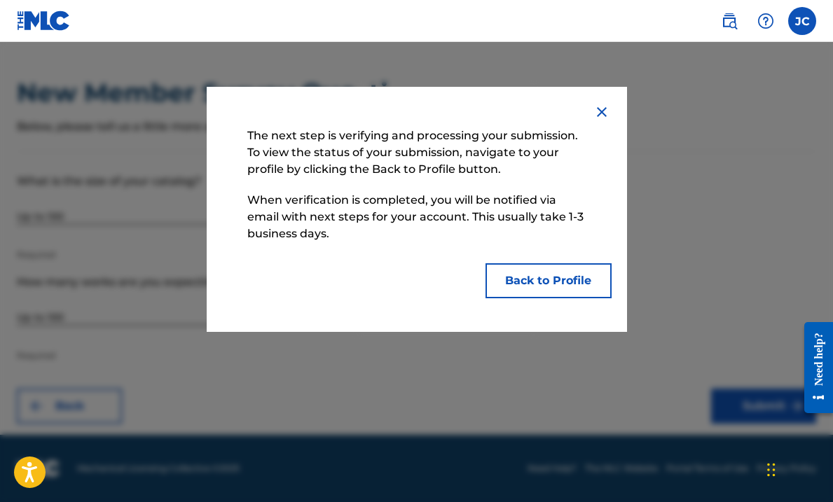
click at [526, 289] on button "Back to Profile" at bounding box center [549, 281] width 126 height 35
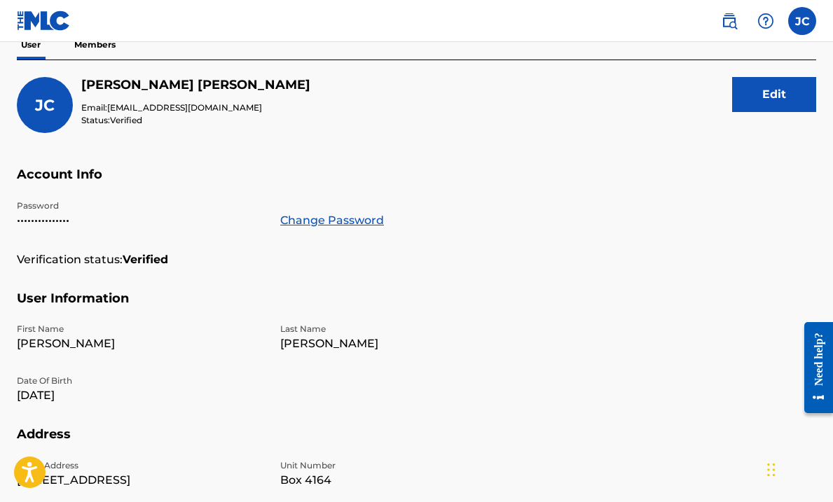
scroll to position [30, 0]
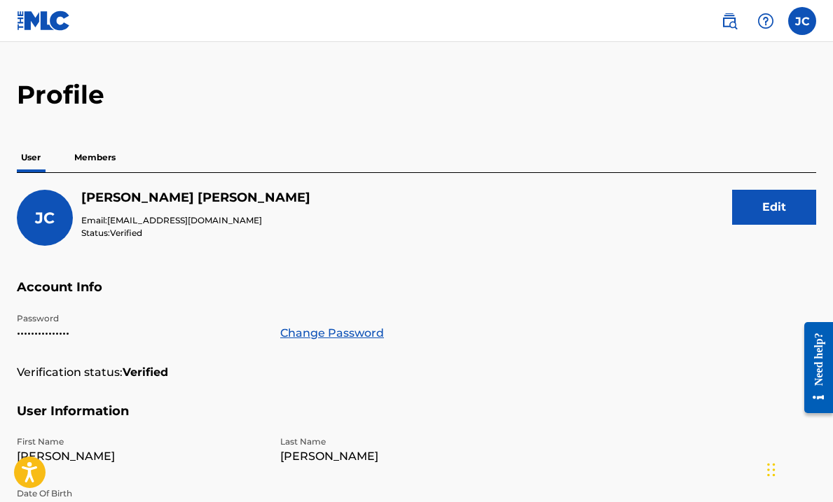
click at [90, 156] on p "Members" at bounding box center [95, 157] width 50 height 29
